Goal: Task Accomplishment & Management: Complete application form

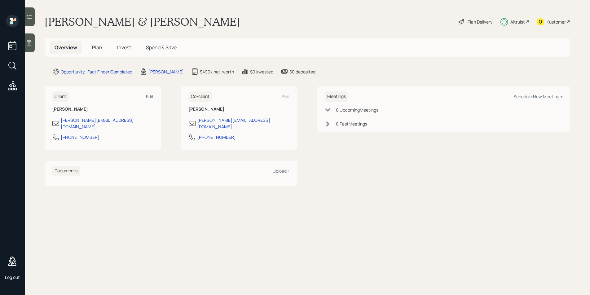
click at [481, 22] on div "Plan Delivery" at bounding box center [480, 22] width 25 height 7
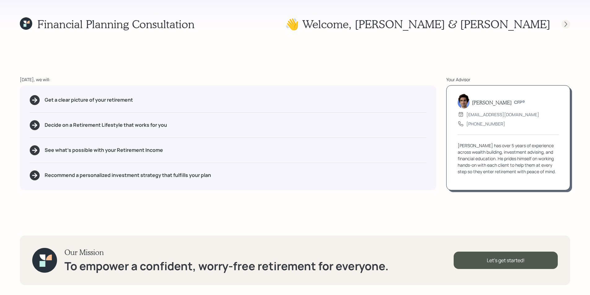
click at [564, 25] on icon at bounding box center [566, 24] width 6 height 6
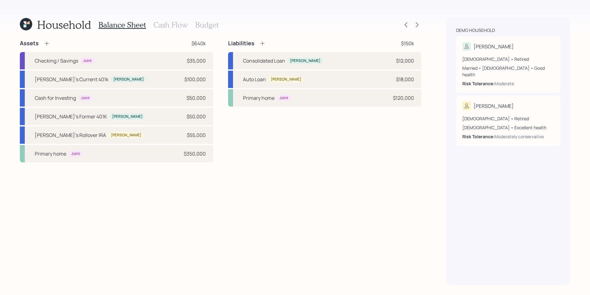
click at [162, 21] on h3 "Cash Flow" at bounding box center [170, 24] width 34 height 9
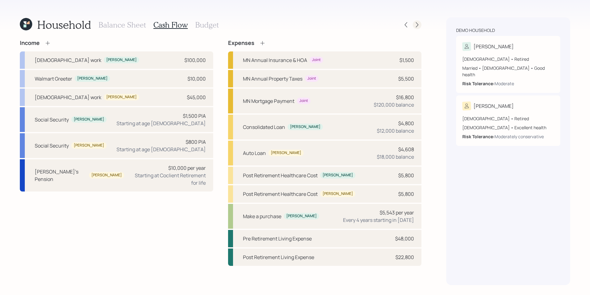
click at [417, 25] on icon at bounding box center [417, 25] width 6 height 6
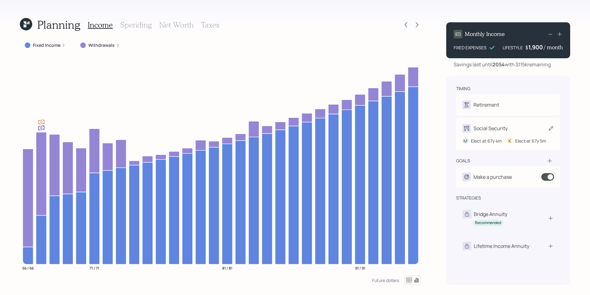
click at [495, 129] on div "Social Security" at bounding box center [490, 128] width 34 height 7
select select "4"
select select "5"
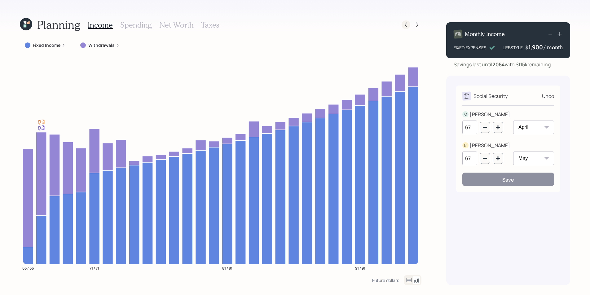
click at [409, 23] on icon at bounding box center [406, 25] width 6 height 6
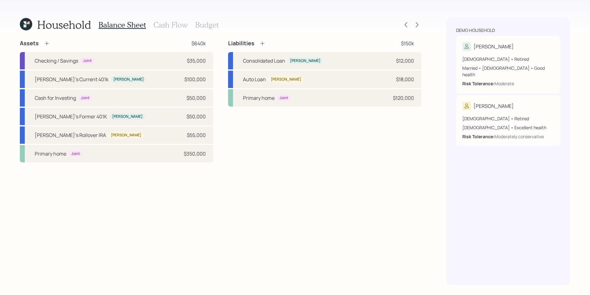
click at [175, 25] on h3 "Cash Flow" at bounding box center [170, 24] width 34 height 9
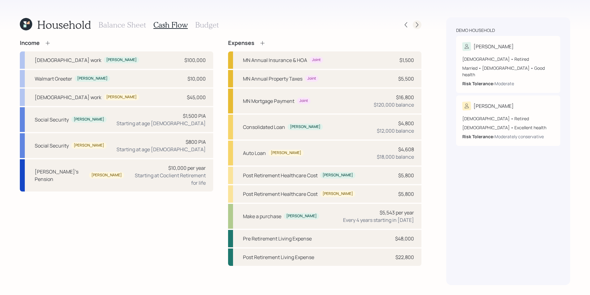
click at [418, 24] on icon at bounding box center [417, 25] width 6 height 6
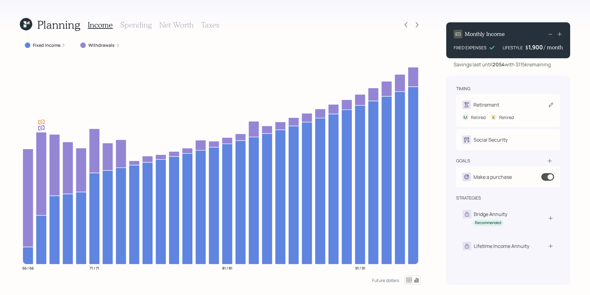
click at [489, 98] on div "Retirement M Retired K Retired" at bounding box center [508, 110] width 104 height 33
select select "5"
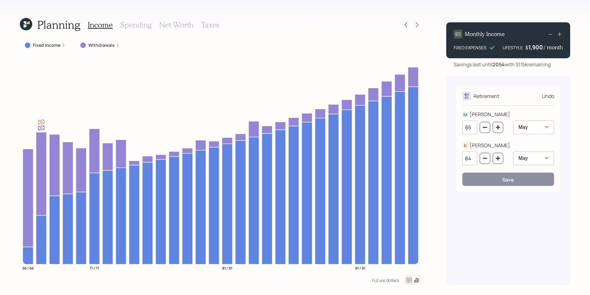
click at [550, 95] on div "Undo" at bounding box center [548, 95] width 12 height 7
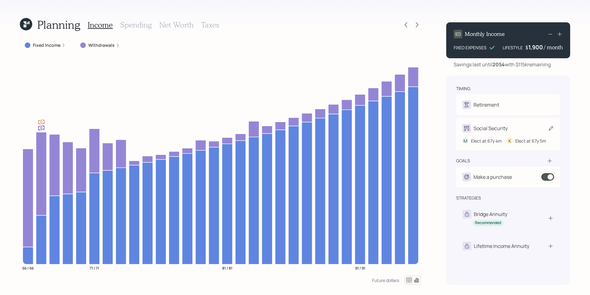
click at [504, 128] on div "Social Security" at bounding box center [490, 128] width 34 height 7
select select "4"
select select "5"
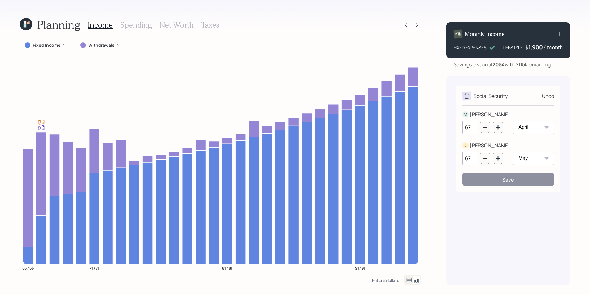
click at [550, 96] on div "Undo" at bounding box center [548, 95] width 12 height 7
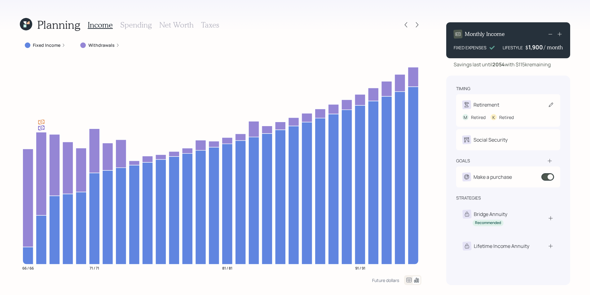
click at [510, 107] on div "Retirement" at bounding box center [508, 104] width 92 height 9
select select "5"
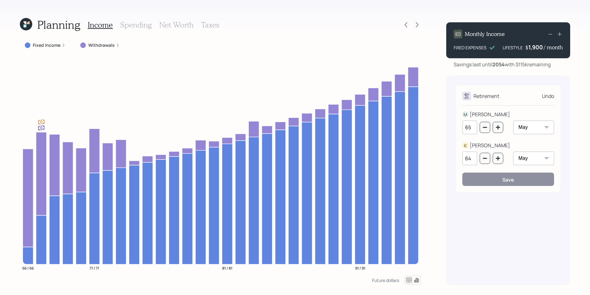
click at [552, 95] on div "Undo" at bounding box center [548, 95] width 12 height 7
